Goal: Task Accomplishment & Management: Manage account settings

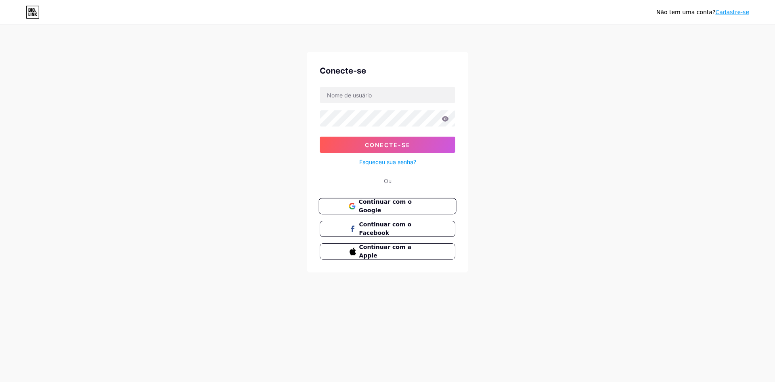
click at [393, 208] on font "Continuar com o Google" at bounding box center [385, 205] width 53 height 15
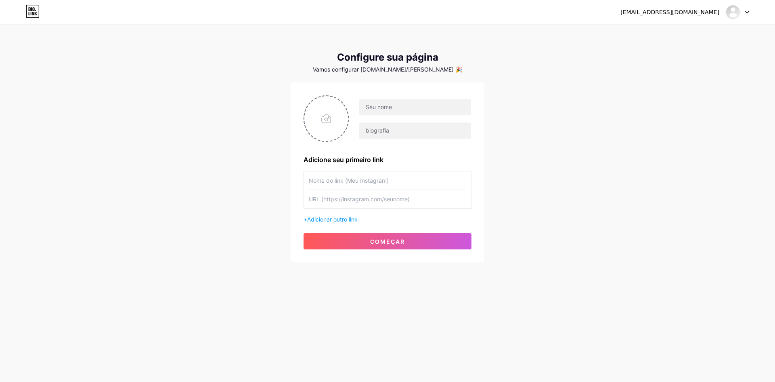
click at [375, 68] on font "Vamos configurar [DOMAIN_NAME]/[PERSON_NAME] 🎉" at bounding box center [387, 69] width 149 height 7
click at [424, 70] on font "Vamos configurar [DOMAIN_NAME]/[PERSON_NAME] 🎉" at bounding box center [387, 69] width 149 height 7
click at [326, 126] on input "file" at bounding box center [327, 118] width 44 height 45
click at [393, 112] on input "text" at bounding box center [415, 107] width 112 height 16
type input "l"
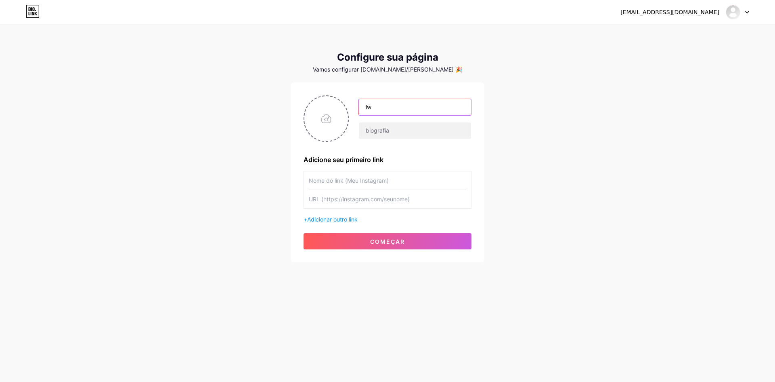
type input "l"
type input "LECEA"
click at [358, 182] on input "text" at bounding box center [388, 180] width 158 height 18
click at [746, 13] on icon at bounding box center [748, 12] width 4 height 3
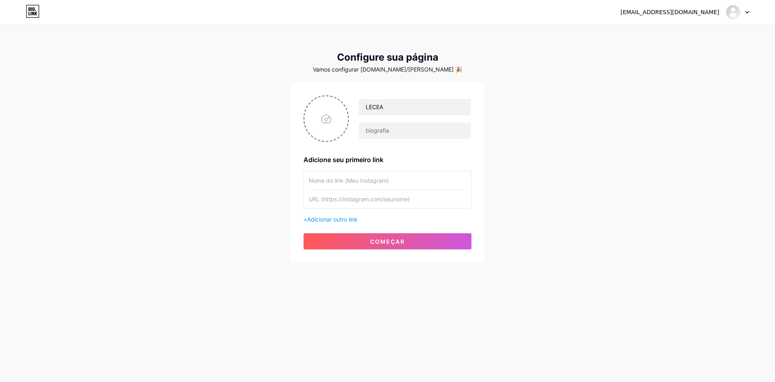
click at [352, 183] on input "text" at bounding box center [388, 180] width 158 height 18
click at [384, 244] on font "começar" at bounding box center [387, 241] width 35 height 7
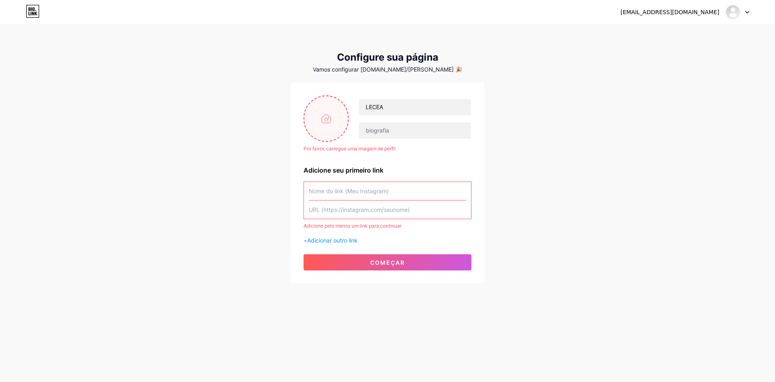
click at [339, 126] on input "file" at bounding box center [327, 118] width 44 height 45
type input "C:\fakepath\logo - lecea.png"
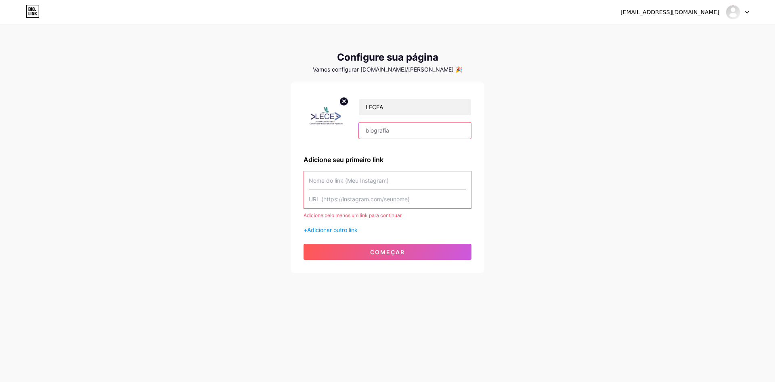
click at [382, 131] on input "text" at bounding box center [415, 130] width 112 height 16
click at [400, 130] on input "Laboratório de Ecologia e Conservação de ecossistemas Aquáticas" at bounding box center [415, 130] width 112 height 16
type input "Laboratório de Ecologia e Conservação de Ecossistemas Aquáticas"
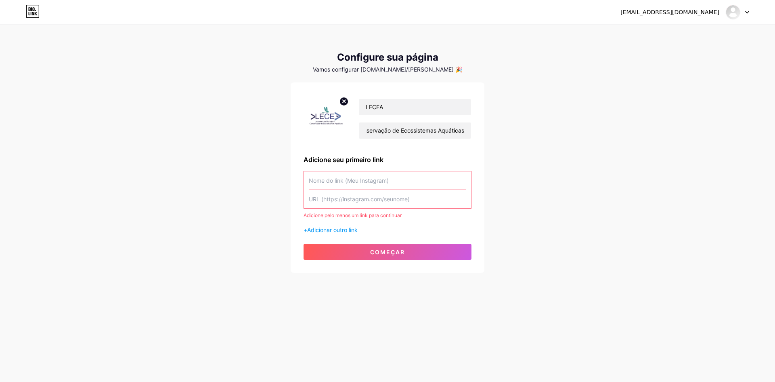
click at [436, 151] on div "LECEA Laboratório de Ecologia e Conservação de Ecossistemas Aquáticas Adicione …" at bounding box center [388, 177] width 168 height 164
click at [339, 184] on input "text" at bounding box center [388, 180] width 158 height 18
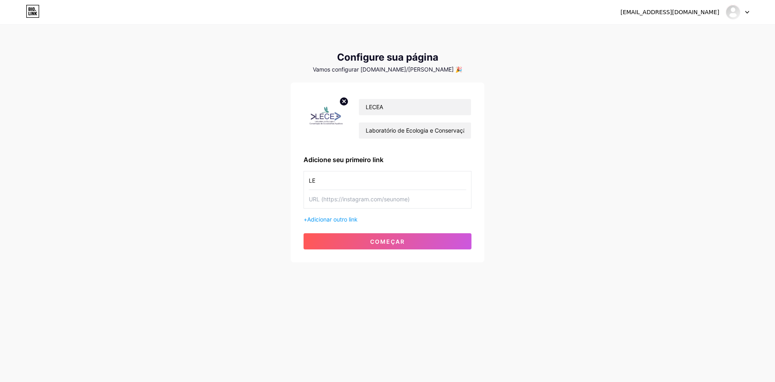
type input "L"
type input "LECEA - UFMT"
click at [336, 198] on input "text" at bounding box center [388, 199] width 158 height 18
paste input "[URL][DOMAIN_NAME][DOMAIN_NAME]"
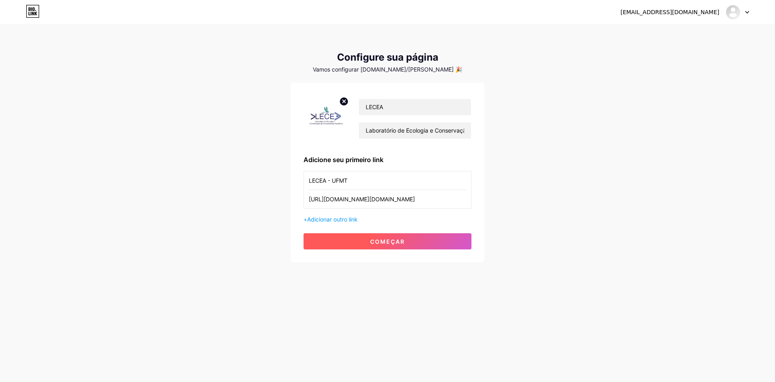
type input "[URL][DOMAIN_NAME][DOMAIN_NAME]"
click at [365, 239] on button "começar" at bounding box center [388, 241] width 168 height 16
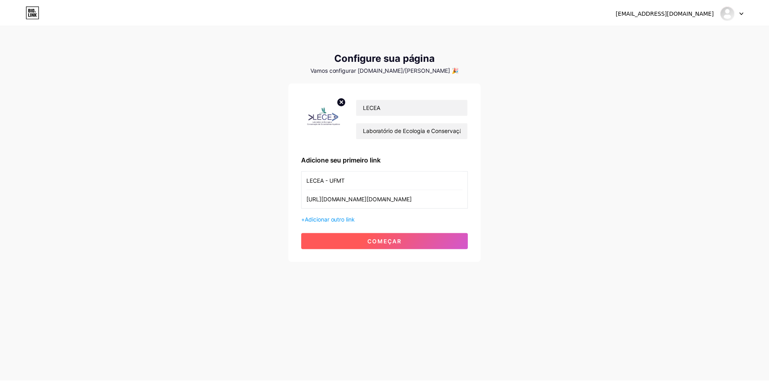
scroll to position [0, 0]
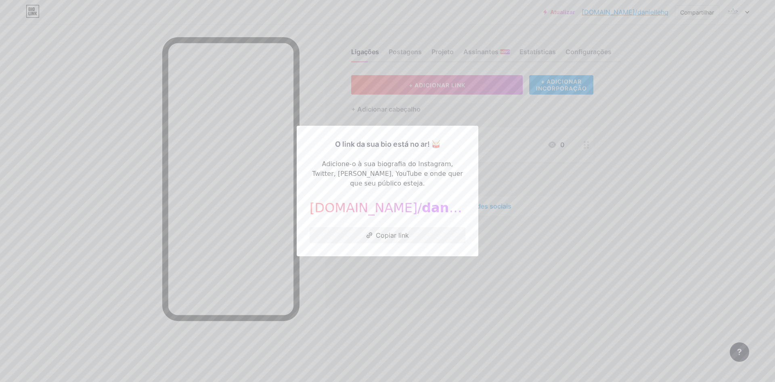
click at [496, 216] on div at bounding box center [387, 191] width 775 height 382
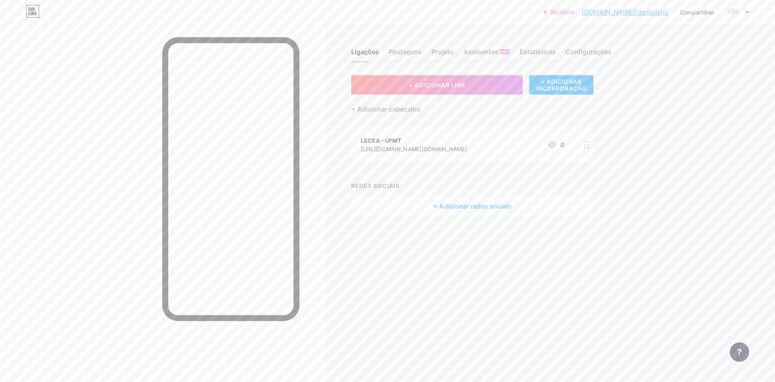
click at [659, 16] on font "[DOMAIN_NAME]/daniellehq" at bounding box center [625, 12] width 87 height 8
click at [589, 149] on div at bounding box center [587, 144] width 14 height 35
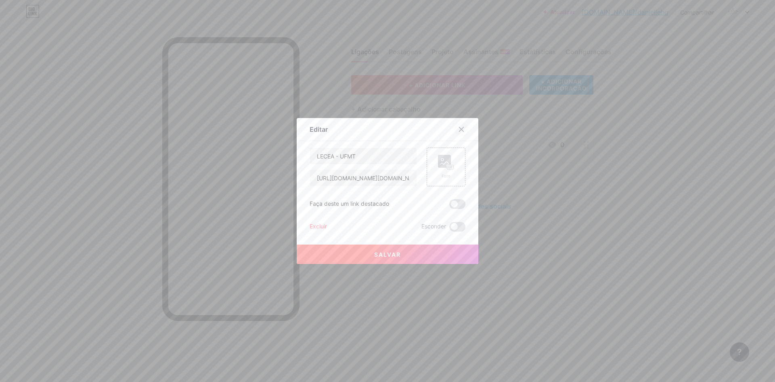
click at [461, 129] on icon at bounding box center [461, 129] width 6 height 6
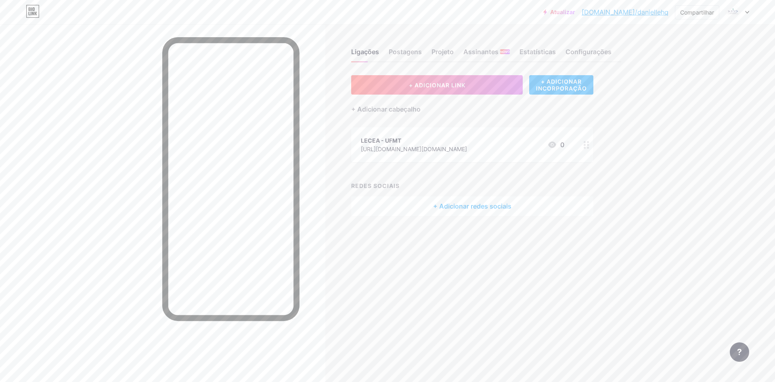
click at [467, 143] on div "LECEA - UFMT" at bounding box center [414, 140] width 106 height 8
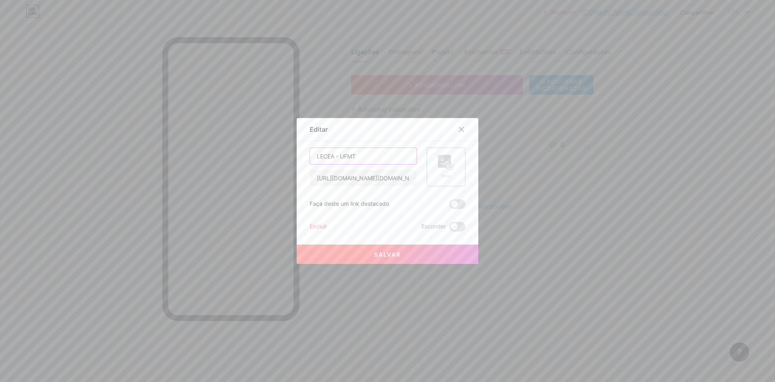
click at [372, 154] on input "LECEA - UFMT" at bounding box center [363, 156] width 107 height 16
drag, startPoint x: 365, startPoint y: 158, endPoint x: 315, endPoint y: 157, distance: 49.3
click at [315, 157] on input "LECEA - UFMT" at bounding box center [363, 156] width 107 height 16
click at [460, 124] on div at bounding box center [461, 129] width 15 height 15
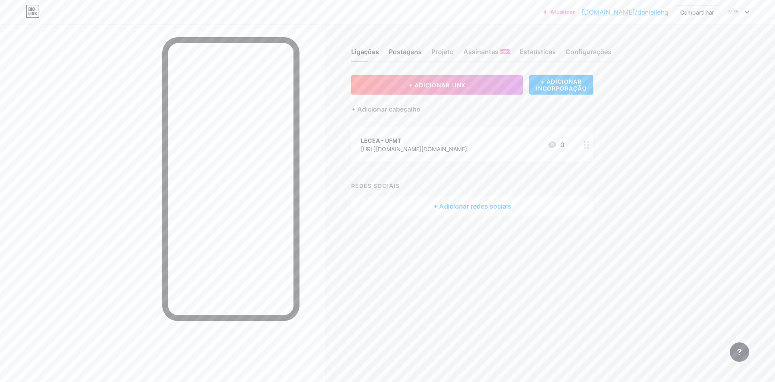
click at [421, 52] on font "Postagens" at bounding box center [405, 52] width 33 height 8
click at [441, 52] on font "Projeto" at bounding box center [443, 52] width 22 height 8
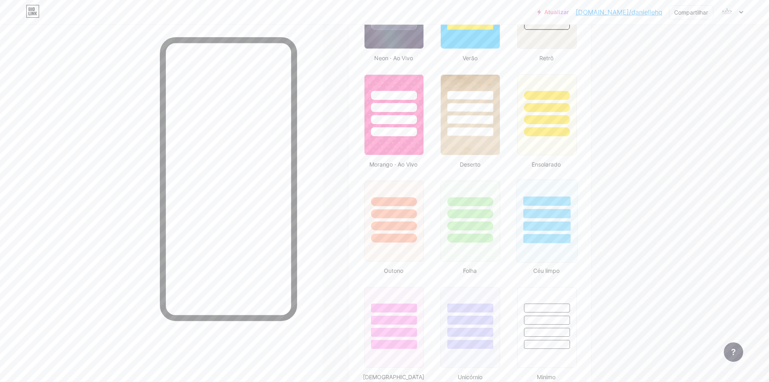
scroll to position [606, 0]
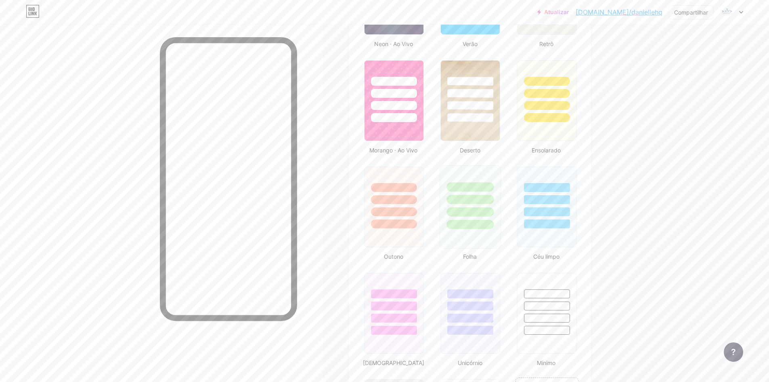
click at [485, 248] on div at bounding box center [470, 206] width 61 height 83
click at [544, 204] on div at bounding box center [546, 199] width 47 height 9
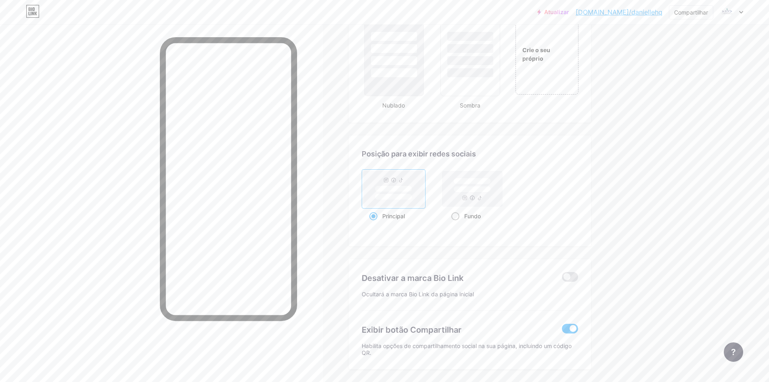
scroll to position [1006, 0]
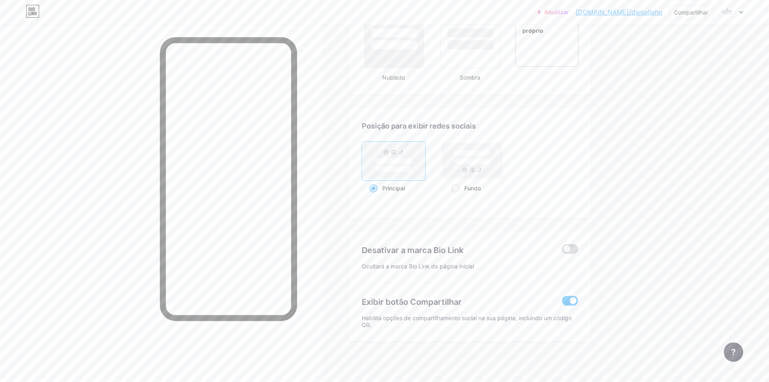
click at [571, 249] on span at bounding box center [570, 249] width 16 height 10
click at [562, 251] on input "checkbox" at bounding box center [562, 251] width 0 height 0
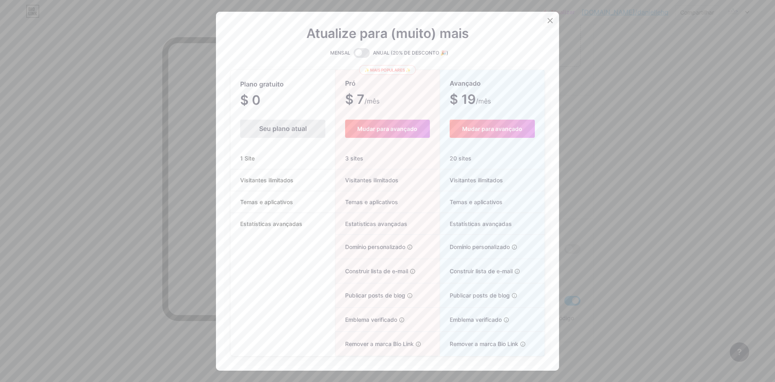
click at [549, 21] on icon at bounding box center [550, 20] width 6 height 6
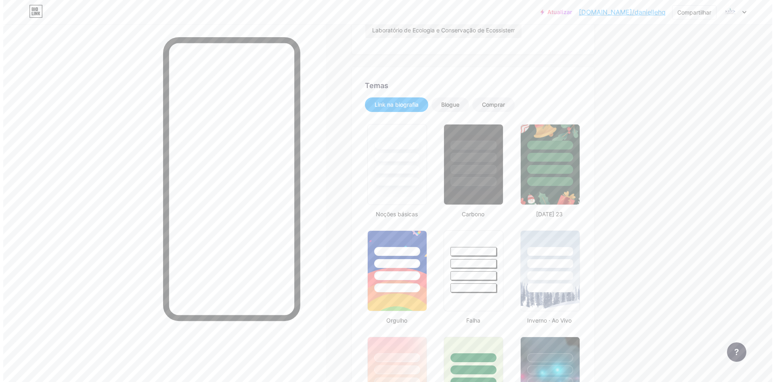
scroll to position [0, 0]
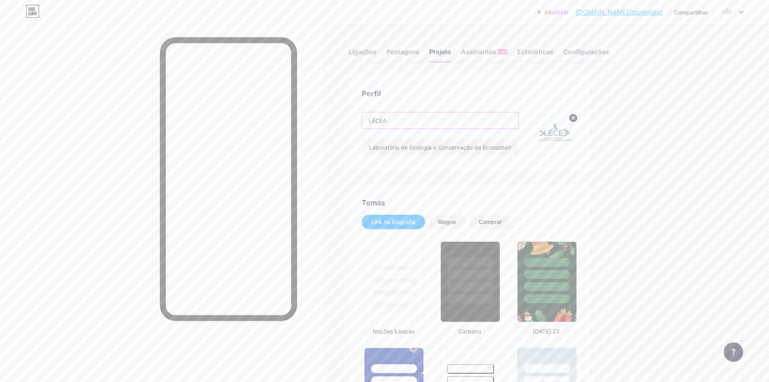
click at [412, 124] on input "LECEA" at bounding box center [440, 120] width 156 height 16
drag, startPoint x: 402, startPoint y: 118, endPoint x: 355, endPoint y: 119, distance: 47.3
click at [355, 119] on div "Perfil LECEA Laboratório de Ecologia e Conservação de Ecossistemas Aquáticas" at bounding box center [470, 123] width 242 height 96
click at [361, 57] on div "Ligações" at bounding box center [363, 54] width 28 height 15
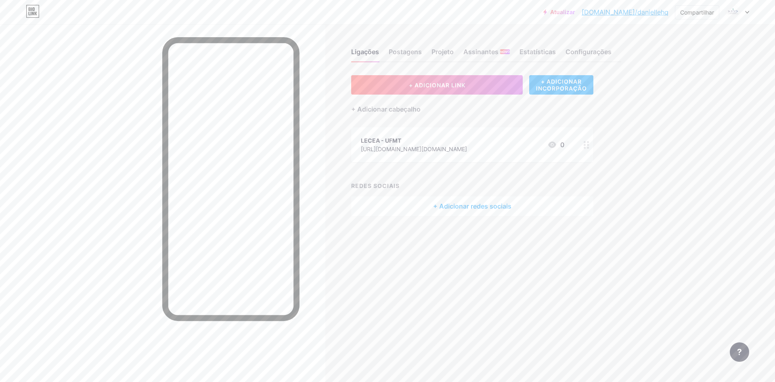
click at [586, 147] on circle at bounding box center [585, 148] width 2 height 2
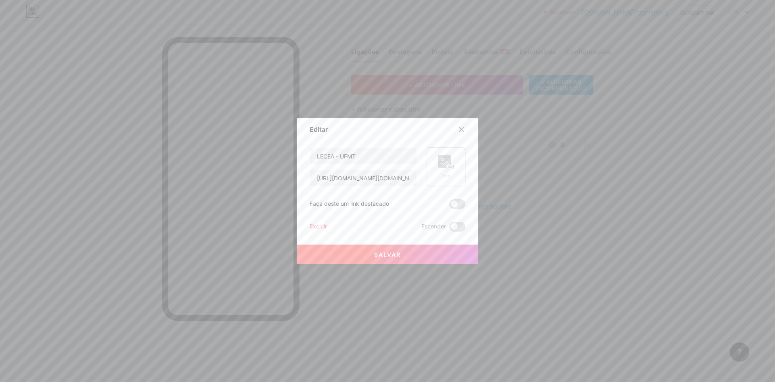
click at [315, 229] on font "Excluir" at bounding box center [318, 226] width 17 height 7
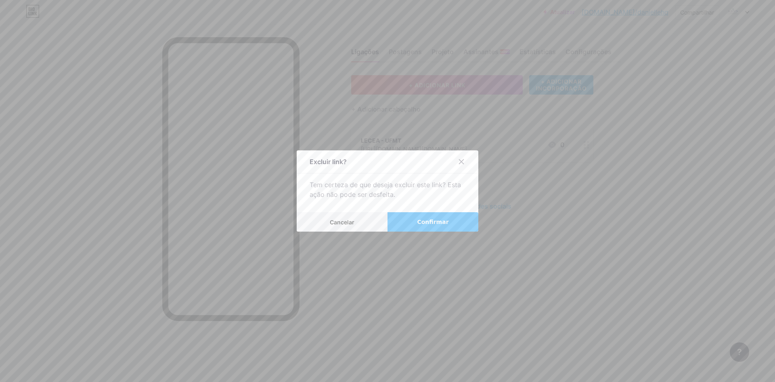
click at [413, 226] on button "Confirmar" at bounding box center [433, 221] width 91 height 19
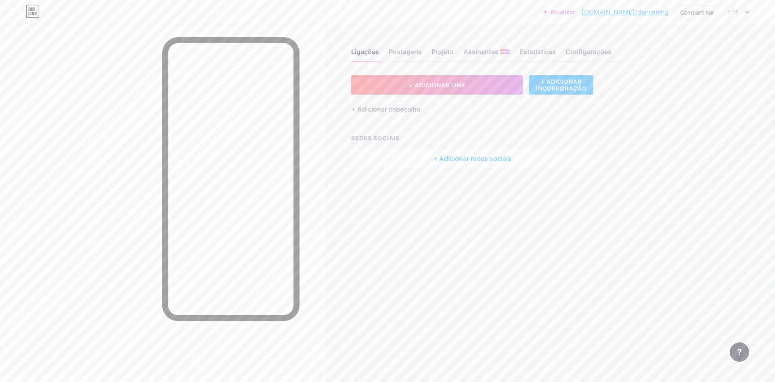
click at [579, 92] on div "+ ADICIONAR INCORPORAÇÃO" at bounding box center [561, 84] width 64 height 19
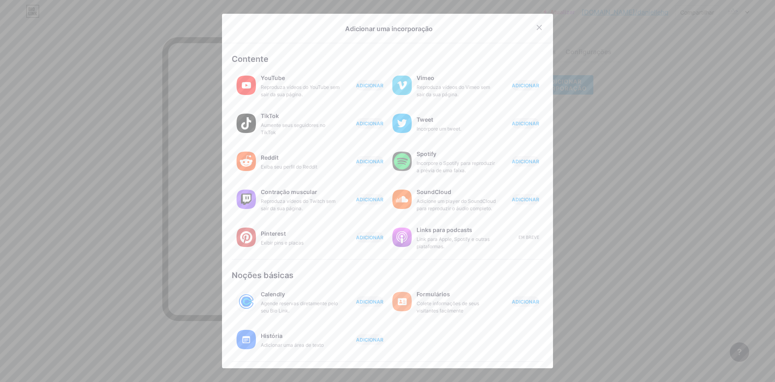
click at [536, 27] on icon at bounding box center [539, 27] width 6 height 6
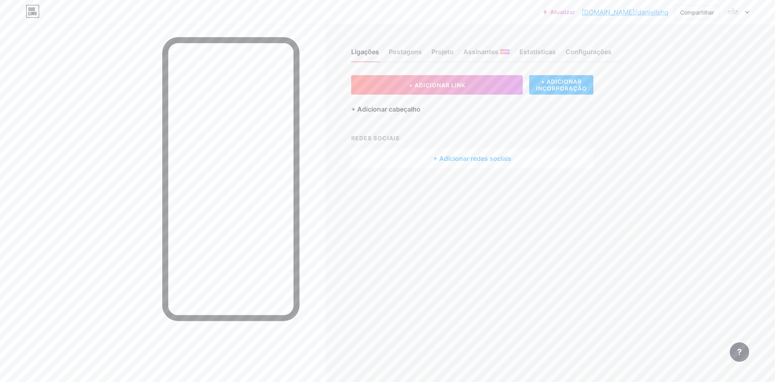
click at [392, 106] on font "+ Adicionar cabeçalho" at bounding box center [385, 109] width 69 height 8
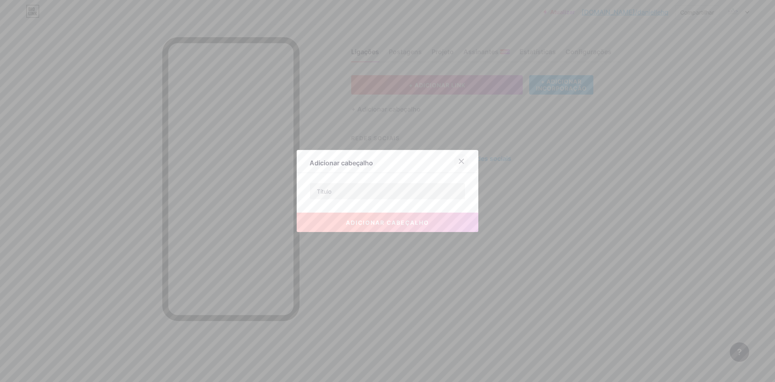
click at [462, 162] on icon at bounding box center [461, 161] width 6 height 6
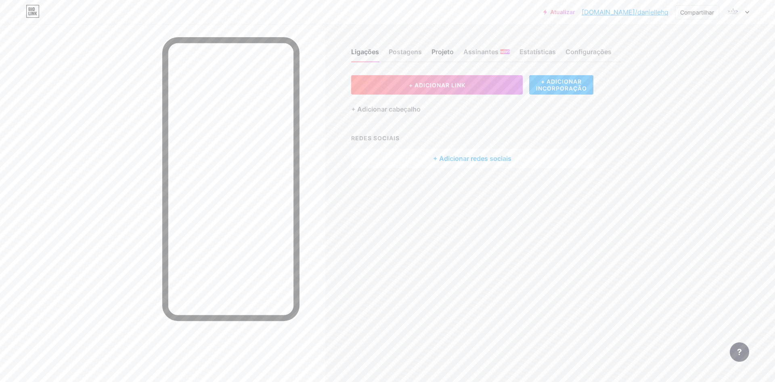
click at [442, 51] on font "Projeto" at bounding box center [443, 52] width 22 height 8
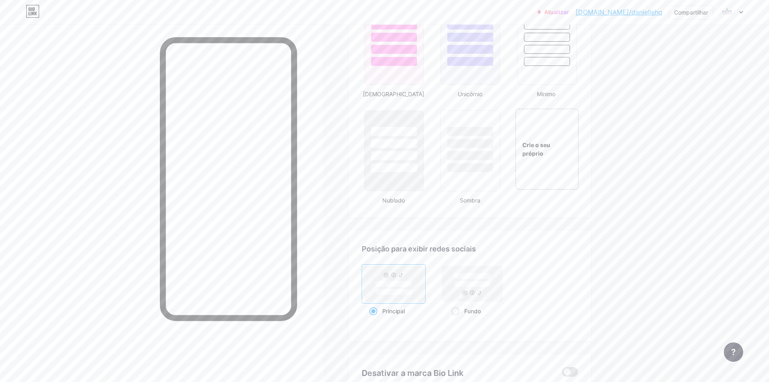
scroll to position [889, 0]
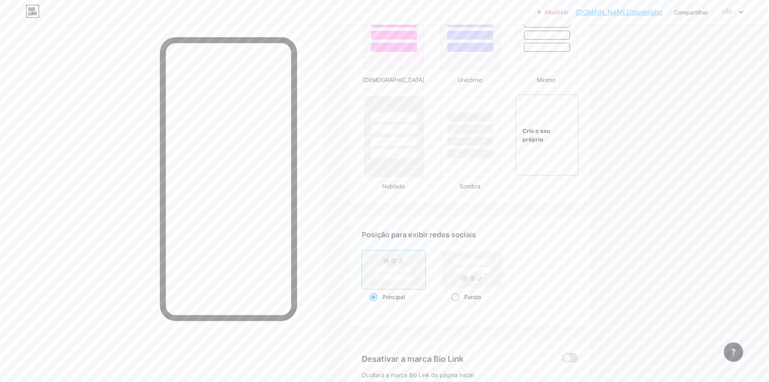
click at [497, 265] on rect at bounding box center [473, 270] width 60 height 36
click at [457, 304] on input "Fundo" at bounding box center [454, 306] width 5 height 5
radio input "true"
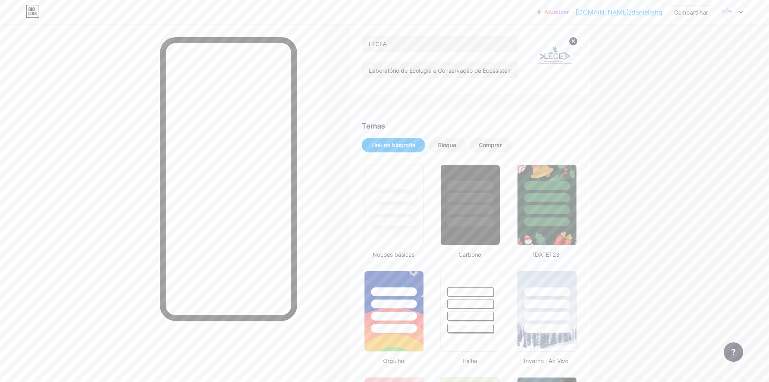
scroll to position [0, 0]
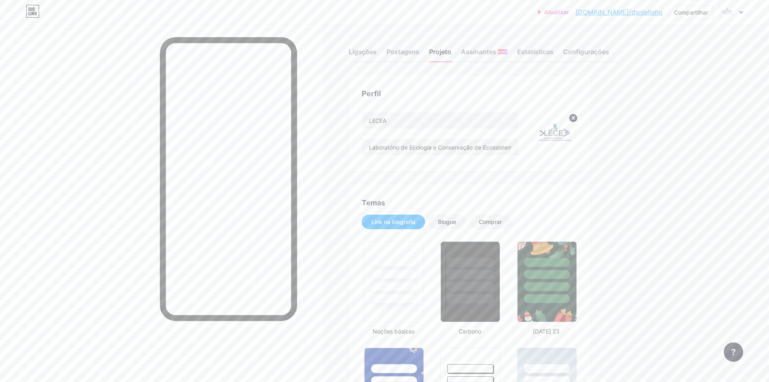
drag, startPoint x: 0, startPoint y: 29, endPoint x: 578, endPoint y: 205, distance: 603.8
drag, startPoint x: 654, startPoint y: 94, endPoint x: 658, endPoint y: 97, distance: 4.9
drag, startPoint x: 658, startPoint y: 97, endPoint x: 741, endPoint y: 13, distance: 118.2
click at [741, 13] on icon at bounding box center [742, 12] width 4 height 3
click at [642, 14] on font "[DOMAIN_NAME]/daniellehq" at bounding box center [619, 12] width 87 height 8
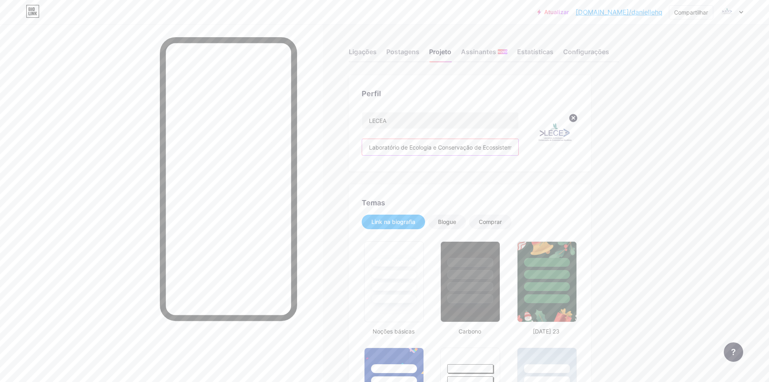
click at [492, 147] on input "Laboratório de Ecologia e Conservação de Ecossistemas Aquáticas" at bounding box center [440, 147] width 156 height 16
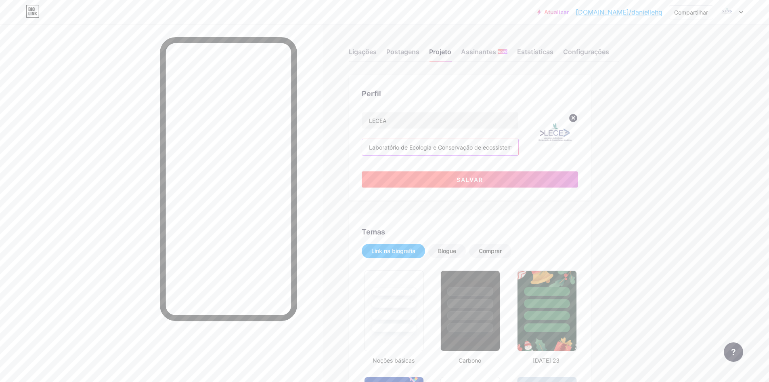
type input "Laboratório de Ecologia e Conservação de ecossistemas Aquáticas"
click at [486, 181] on button "Salvar" at bounding box center [470, 179] width 216 height 16
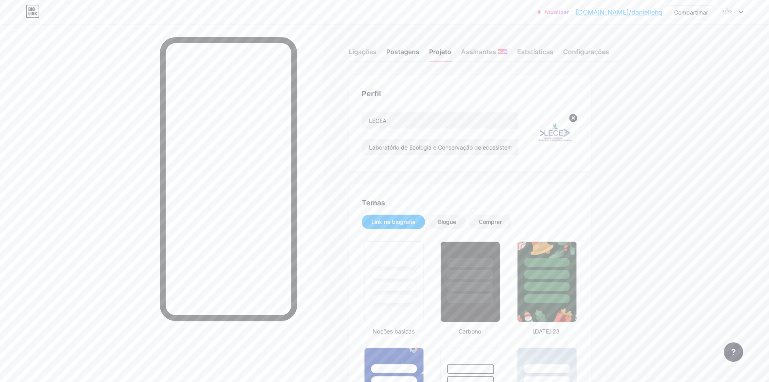
click at [395, 52] on font "Postagens" at bounding box center [403, 52] width 33 height 8
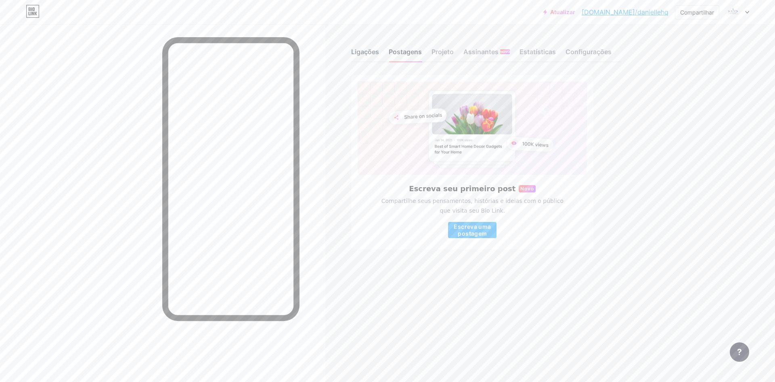
click at [365, 49] on font "Ligações" at bounding box center [365, 52] width 28 height 8
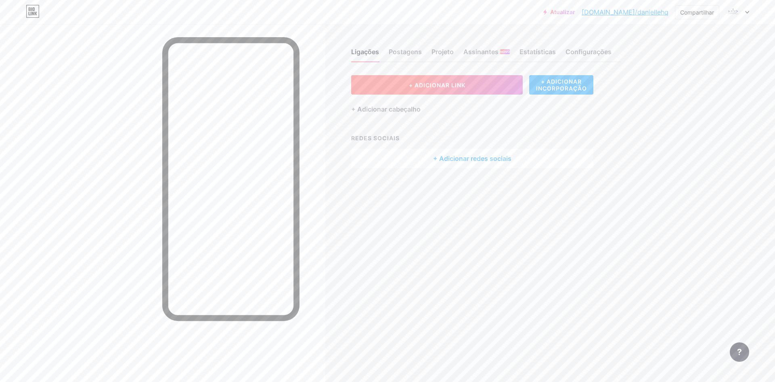
click at [418, 87] on font "+ ADICIONAR LINK" at bounding box center [437, 85] width 57 height 7
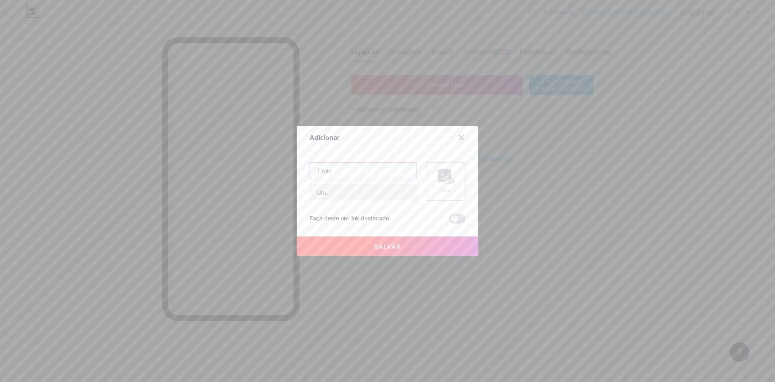
click at [365, 173] on input "text" at bounding box center [363, 170] width 107 height 16
type input "u"
type input "U"
type input "Ù"
type input "ú"
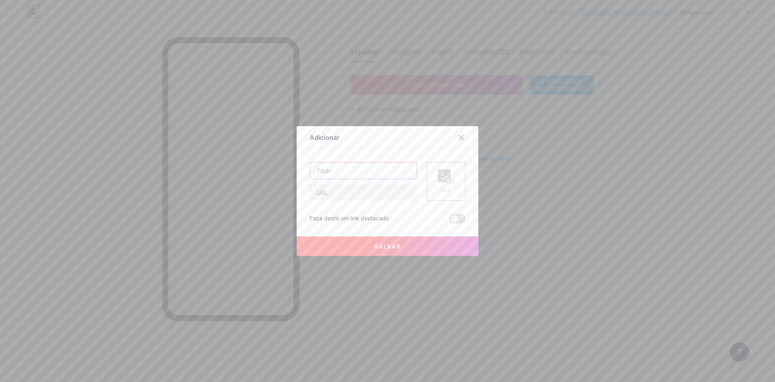
type input "U"
type input "ù"
drag, startPoint x: 340, startPoint y: 168, endPoint x: 305, endPoint y: 168, distance: 34.3
click at [305, 168] on div "Adicionar Contente YouTube Reproduza vídeos do YouTube sem sair da sua página. …" at bounding box center [388, 191] width 182 height 130
paste input "ltimas pesquisas"
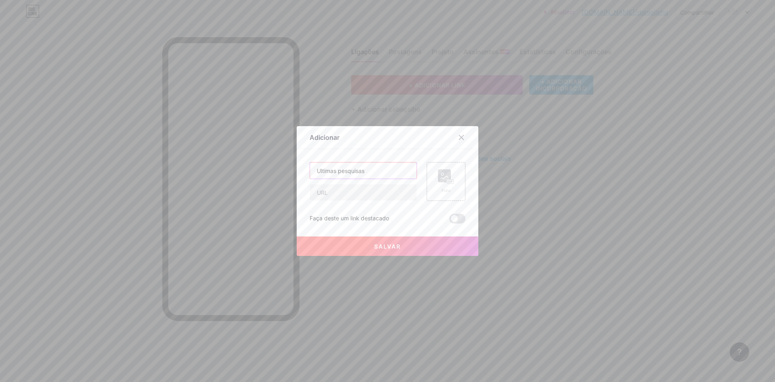
type input "Ultimas pesquisas"
click at [384, 246] on font "Salvar" at bounding box center [387, 246] width 27 height 7
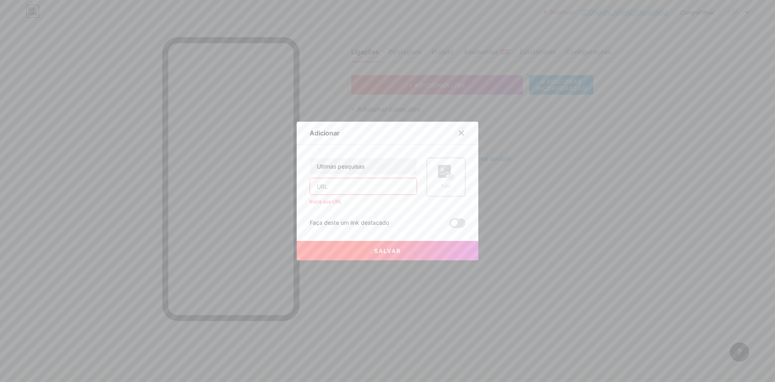
click at [457, 128] on div at bounding box center [461, 133] width 15 height 15
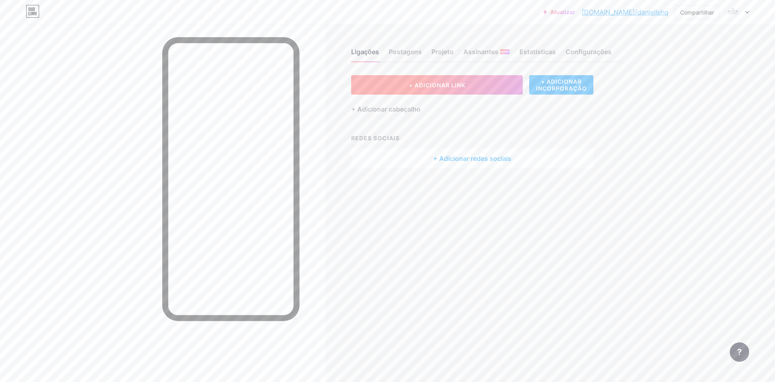
click at [449, 88] on button "+ ADICIONAR LINK" at bounding box center [437, 84] width 172 height 19
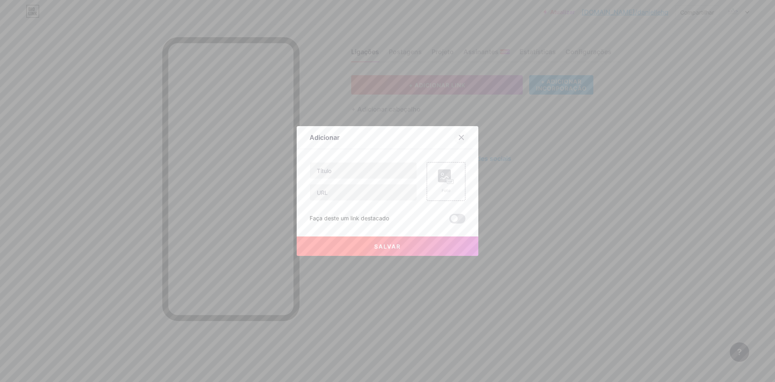
click at [460, 137] on icon at bounding box center [461, 137] width 6 height 6
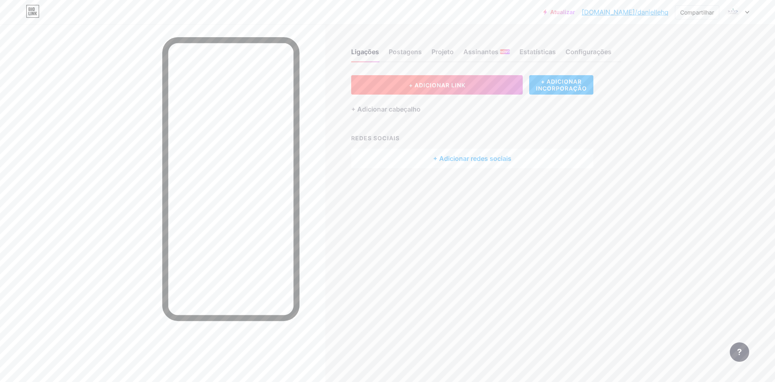
click at [399, 84] on button "+ ADICIONAR LINK" at bounding box center [437, 84] width 172 height 19
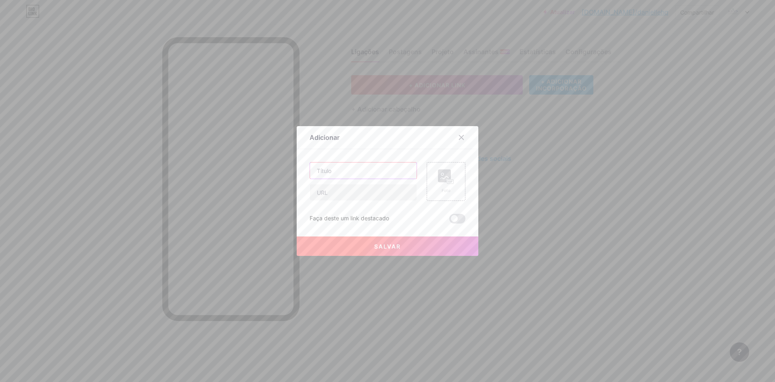
click at [341, 166] on input "text" at bounding box center [363, 170] width 107 height 16
click at [329, 195] on input "text" at bounding box center [363, 192] width 107 height 16
paste input "[URL][DOMAIN_NAME]"
type input "[URL][DOMAIN_NAME]"
click at [346, 176] on input "text" at bounding box center [363, 170] width 107 height 16
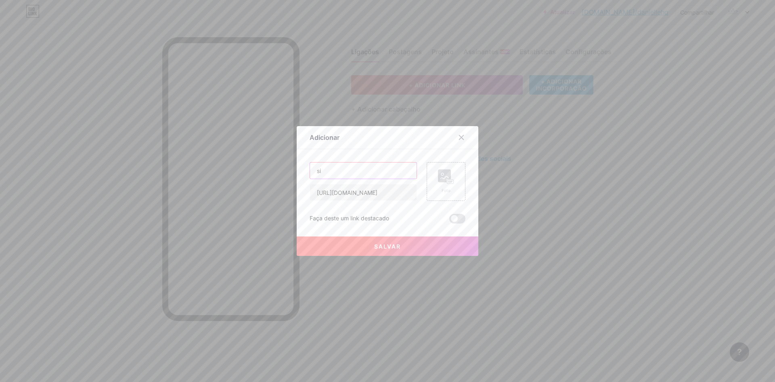
type input "s"
type input "Site oficial - Blog"
click at [451, 220] on span at bounding box center [458, 219] width 16 height 10
click at [450, 221] on input "checkbox" at bounding box center [450, 221] width 0 height 0
click at [390, 243] on font "Salvar" at bounding box center [387, 246] width 27 height 7
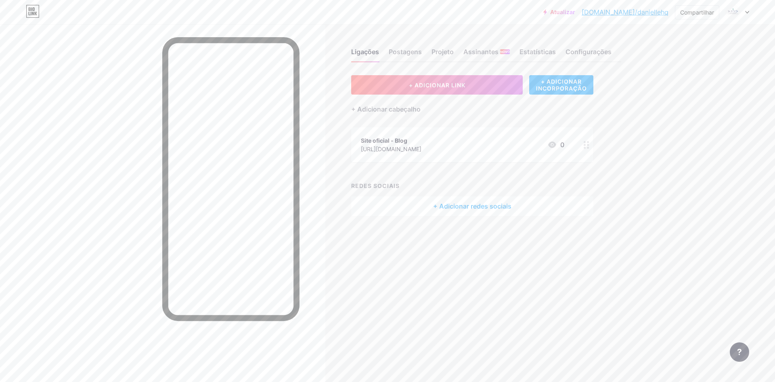
click at [741, 13] on div at bounding box center [737, 12] width 23 height 15
click at [687, 92] on font "Configurações de Conta" at bounding box center [691, 91] width 68 height 7
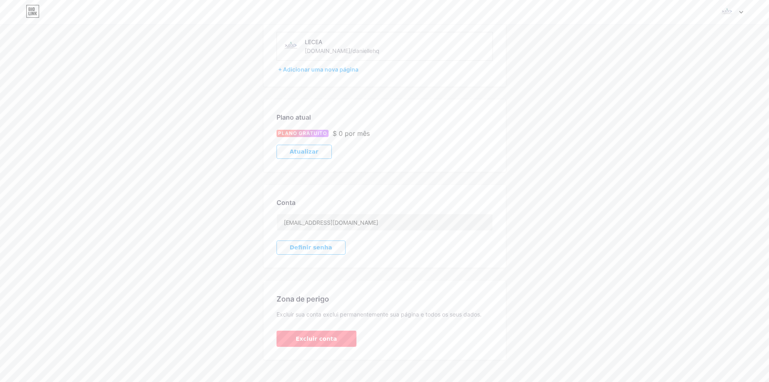
scroll to position [69, 0]
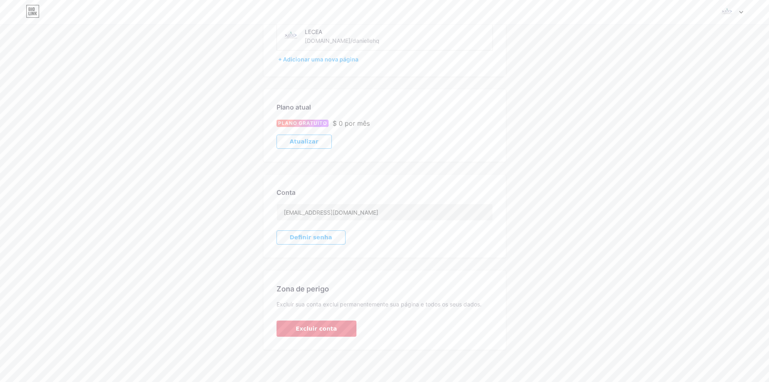
click at [312, 331] on font "Excluir conta" at bounding box center [316, 328] width 41 height 6
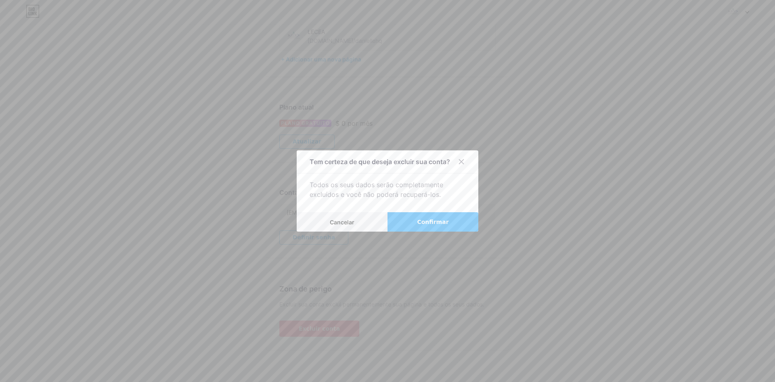
click at [415, 221] on button "Confirmar" at bounding box center [433, 221] width 91 height 19
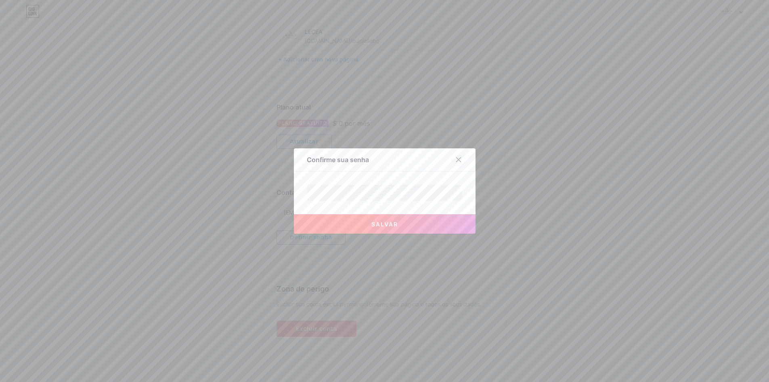
click at [464, 155] on div at bounding box center [459, 159] width 15 height 15
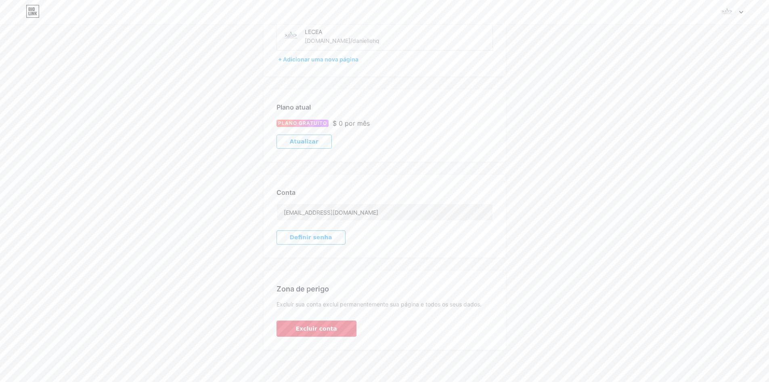
click at [324, 329] on font "Excluir conta" at bounding box center [316, 328] width 41 height 6
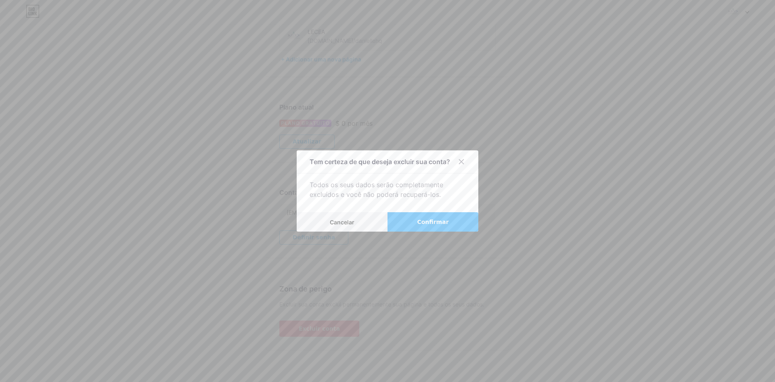
click at [439, 223] on font "Confirmar" at bounding box center [433, 221] width 32 height 6
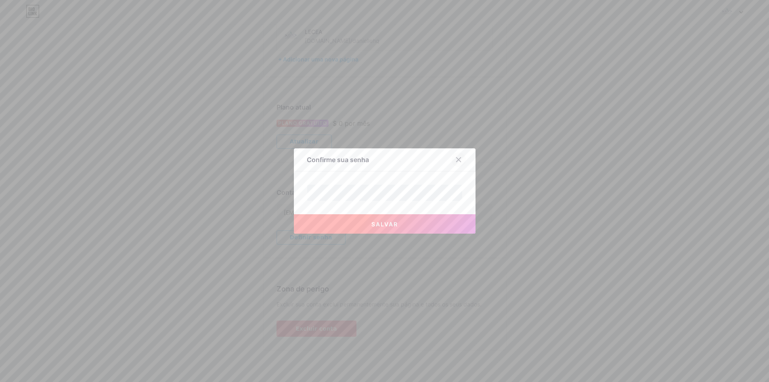
click at [459, 161] on icon at bounding box center [459, 159] width 6 height 6
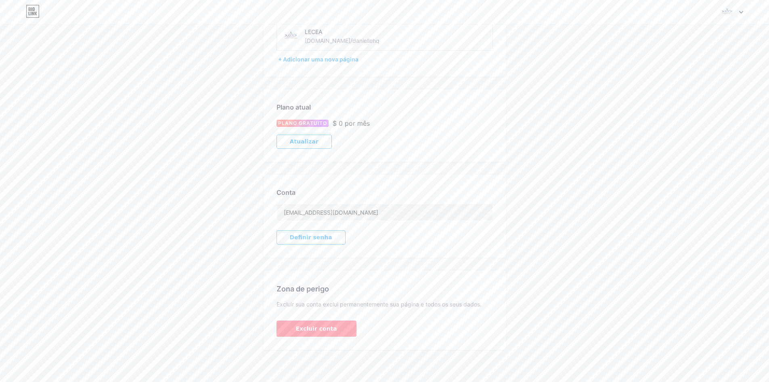
click at [318, 239] on font "Definir senha" at bounding box center [311, 237] width 42 height 6
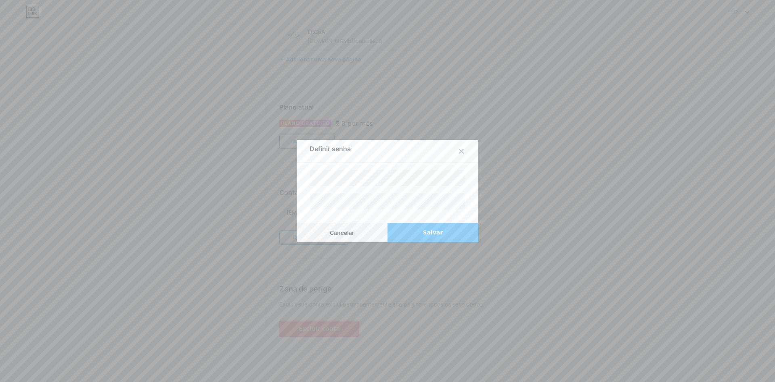
click at [424, 233] on font "Salvar" at bounding box center [433, 232] width 20 height 6
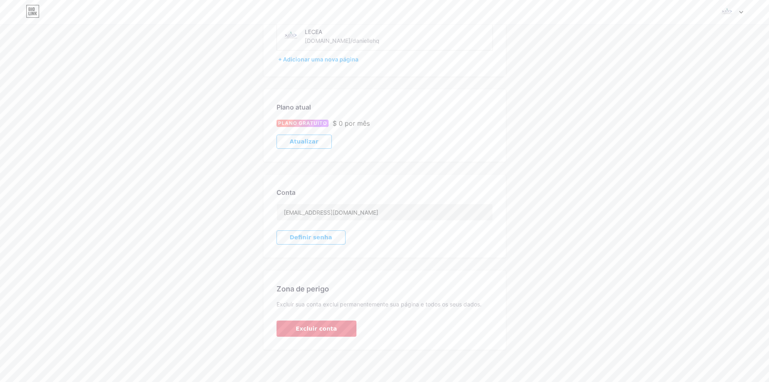
click at [315, 327] on font "Excluir conta" at bounding box center [316, 328] width 41 height 6
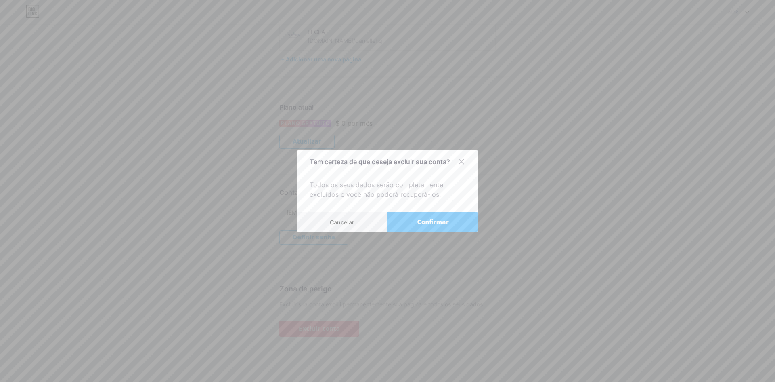
click at [421, 220] on font "Confirmar" at bounding box center [433, 221] width 32 height 6
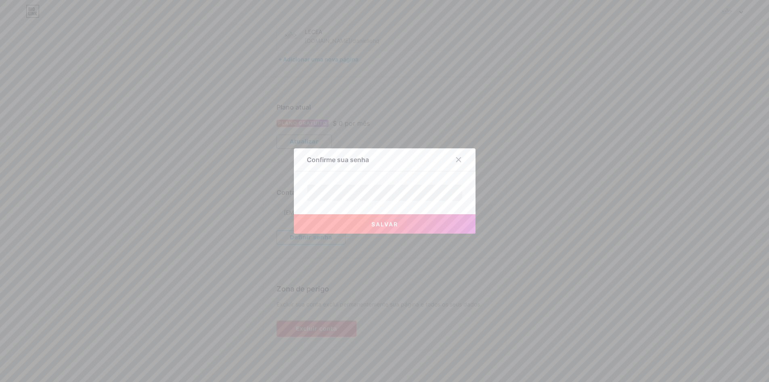
click at [364, 223] on button "Salvar" at bounding box center [385, 223] width 182 height 19
click at [462, 159] on icon at bounding box center [459, 159] width 6 height 6
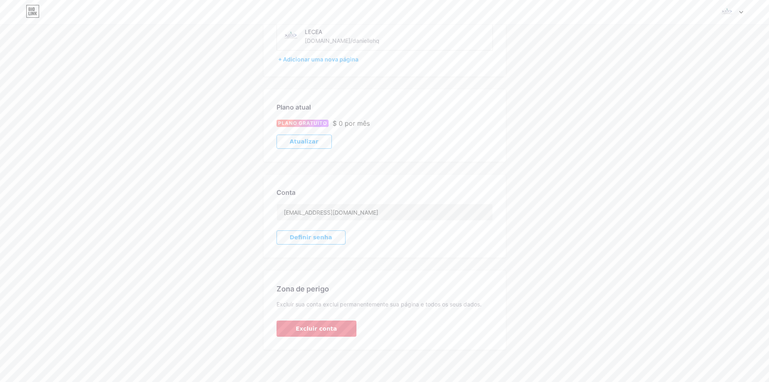
click at [326, 333] on button "Excluir conta" at bounding box center [317, 328] width 80 height 16
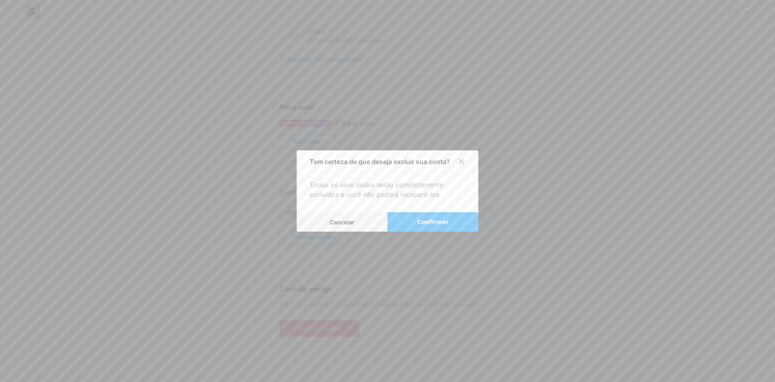
click at [421, 227] on button "Confirmar" at bounding box center [433, 221] width 91 height 19
click at [416, 224] on button "Confirmar" at bounding box center [433, 221] width 91 height 19
click at [408, 221] on button "Confirmar" at bounding box center [433, 221] width 91 height 19
click at [409, 221] on button "Confirmar" at bounding box center [433, 221] width 91 height 19
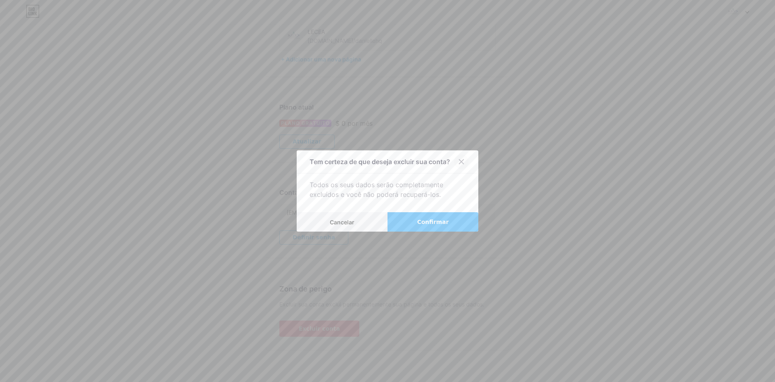
click at [465, 161] on div at bounding box center [461, 161] width 15 height 15
click at [454, 163] on div at bounding box center [461, 161] width 15 height 15
click at [460, 161] on icon at bounding box center [461, 161] width 6 height 6
